Goal: Information Seeking & Learning: Learn about a topic

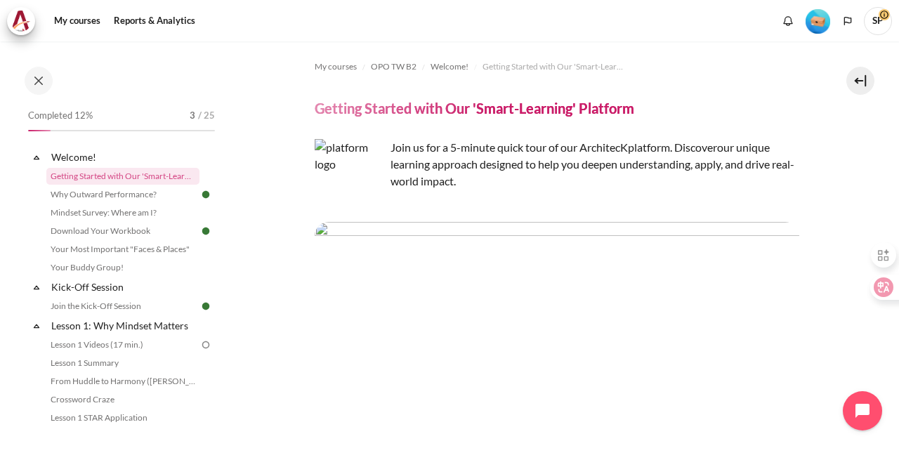
scroll to position [2434, 0]
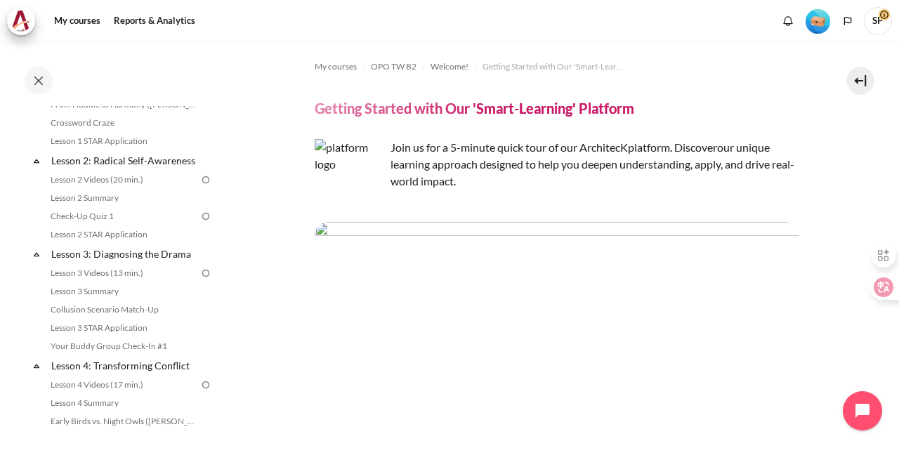
scroll to position [278, 0]
click at [459, 37] on nav "My courses" at bounding box center [449, 20] width 899 height 41
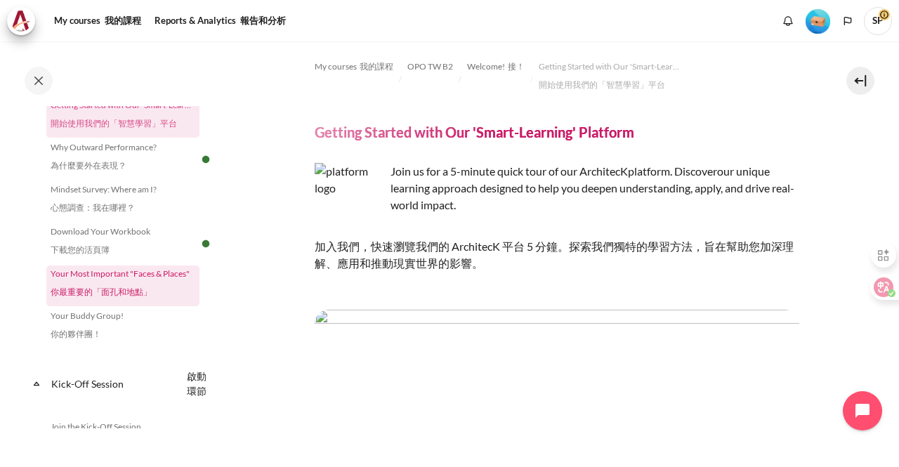
scroll to position [140, 0]
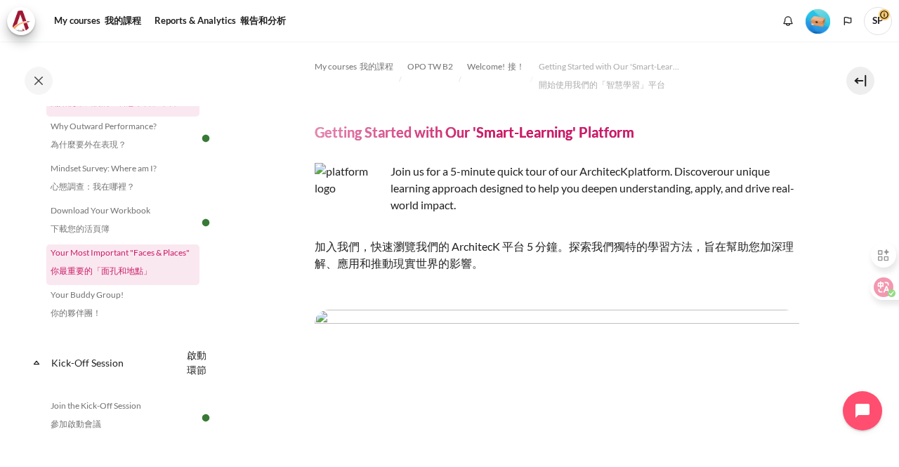
click at [128, 267] on font "你最重要的「面孔和地點」" at bounding box center [101, 270] width 101 height 11
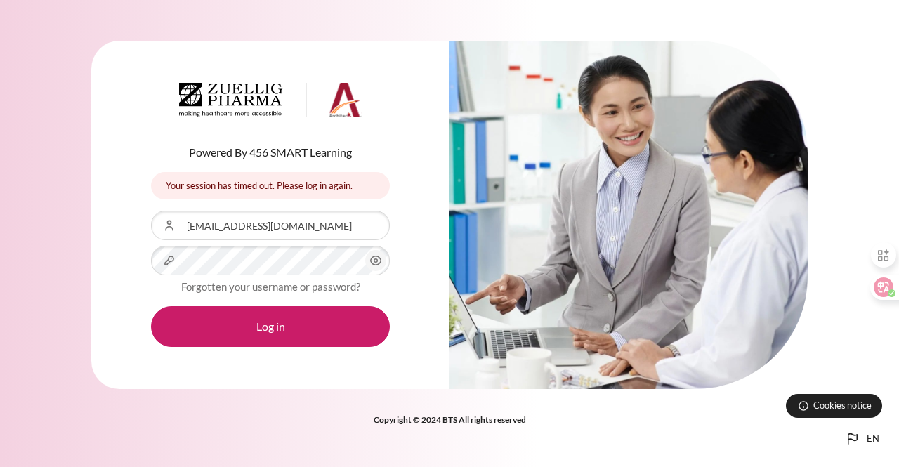
scroll to position [2434, 0]
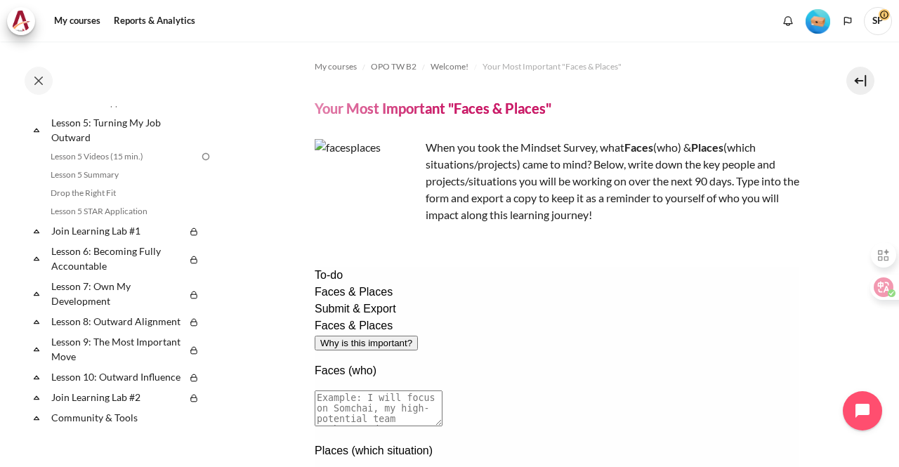
scroll to position [632, 0]
click at [140, 239] on link "Join Learning Lab #1" at bounding box center [117, 229] width 136 height 19
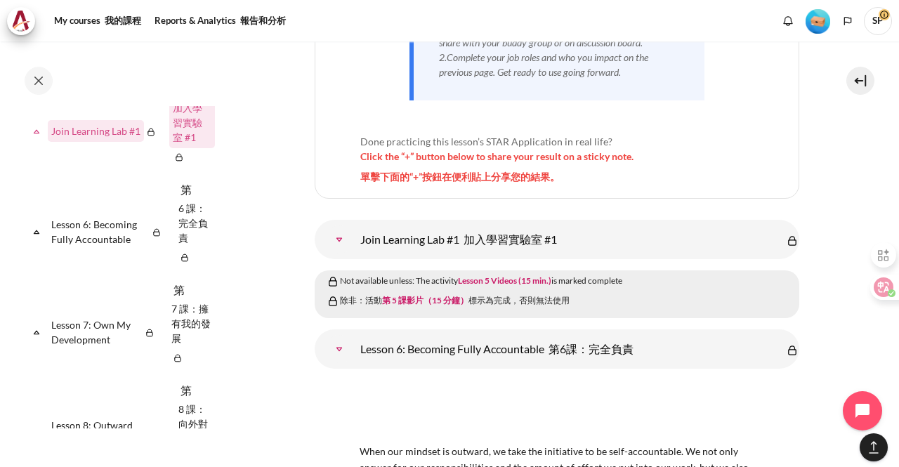
scroll to position [904, 0]
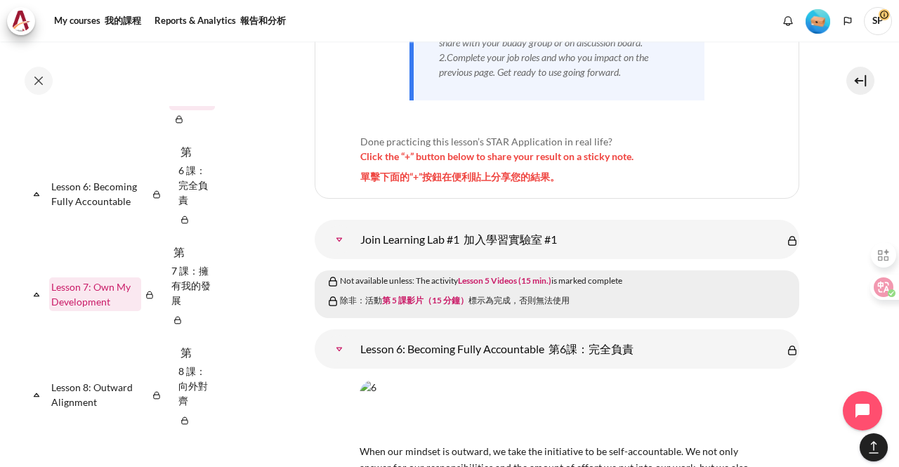
click at [74, 311] on link "Lesson 7: Own My Development" at bounding box center [95, 294] width 92 height 34
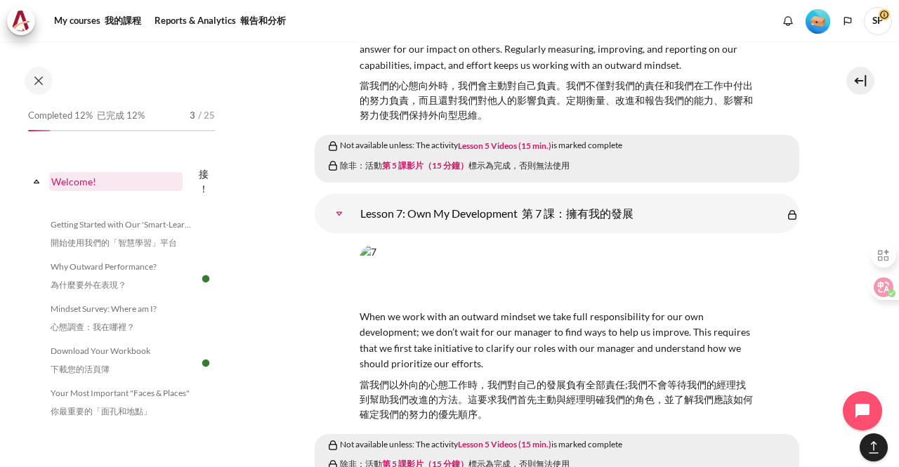
click at [77, 185] on link "Welcome!" at bounding box center [115, 181] width 133 height 19
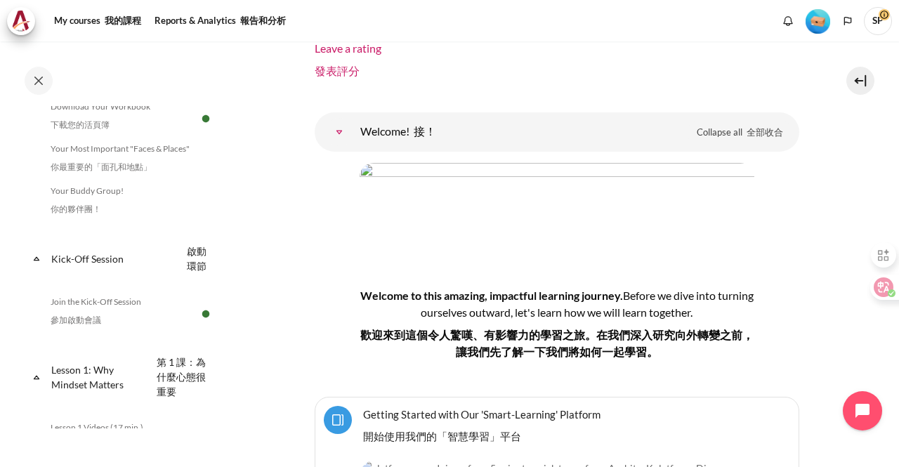
scroll to position [250, 0]
